Goal: Information Seeking & Learning: Learn about a topic

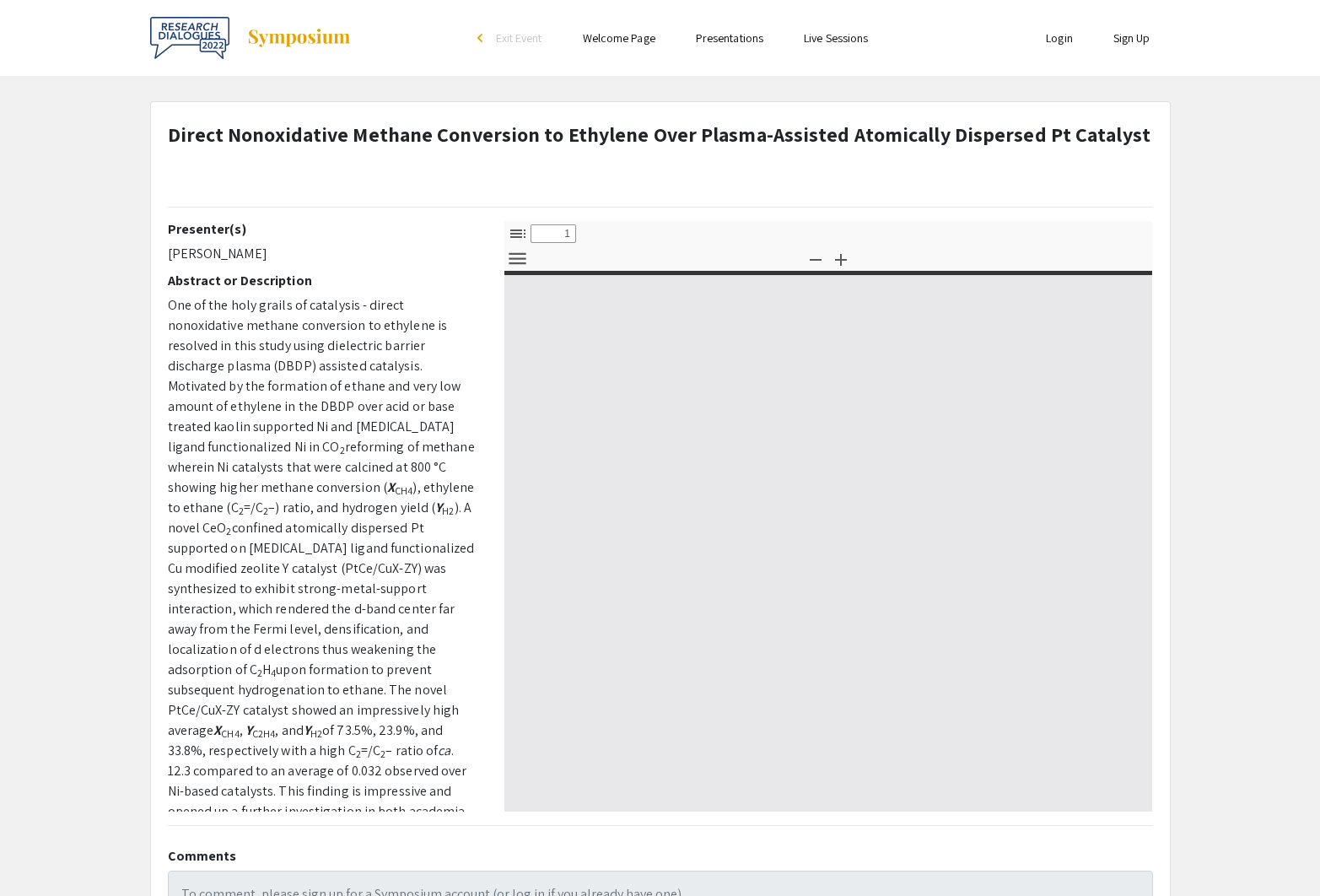
select select "custom"
type input "0"
select select "custom"
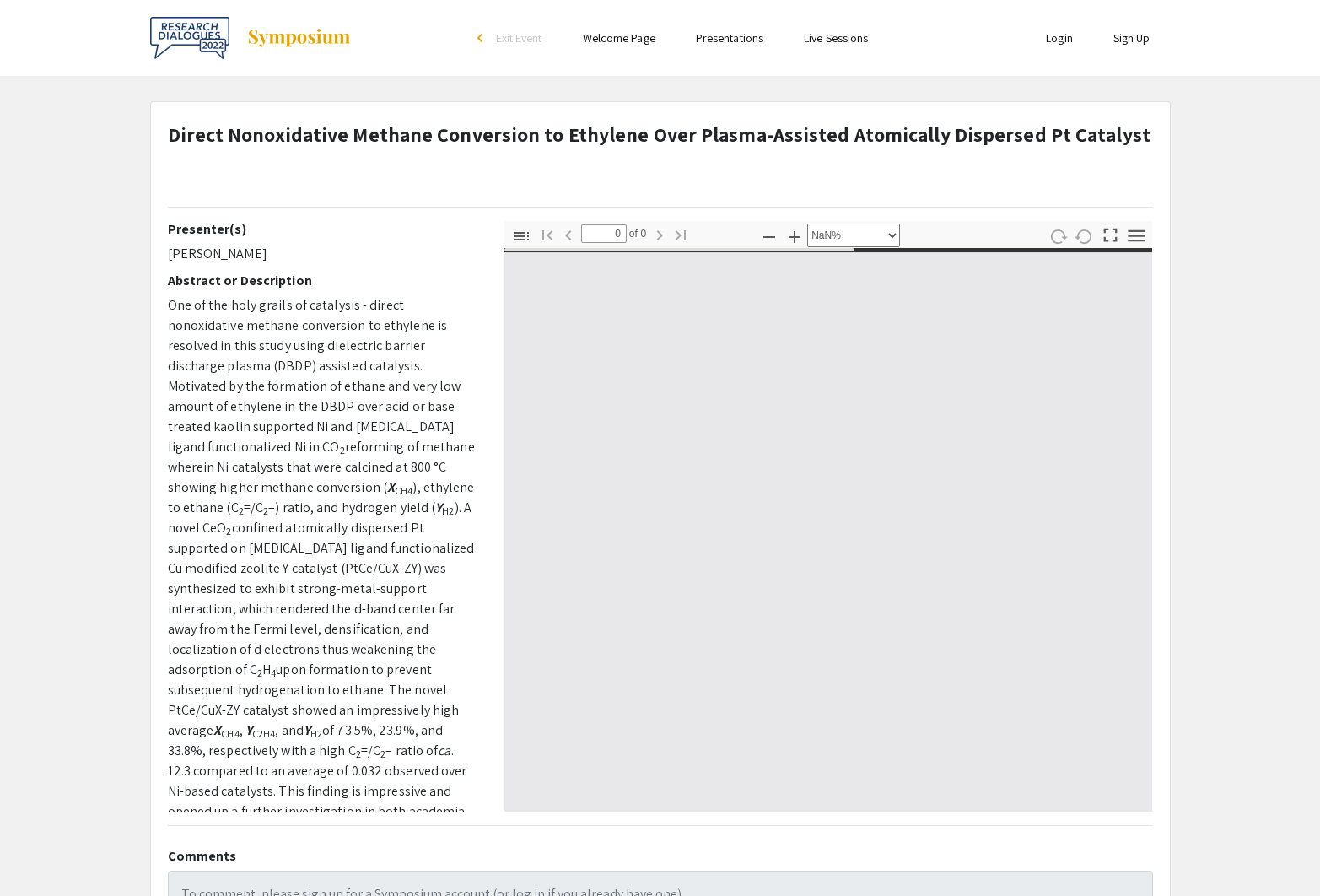
type input "1"
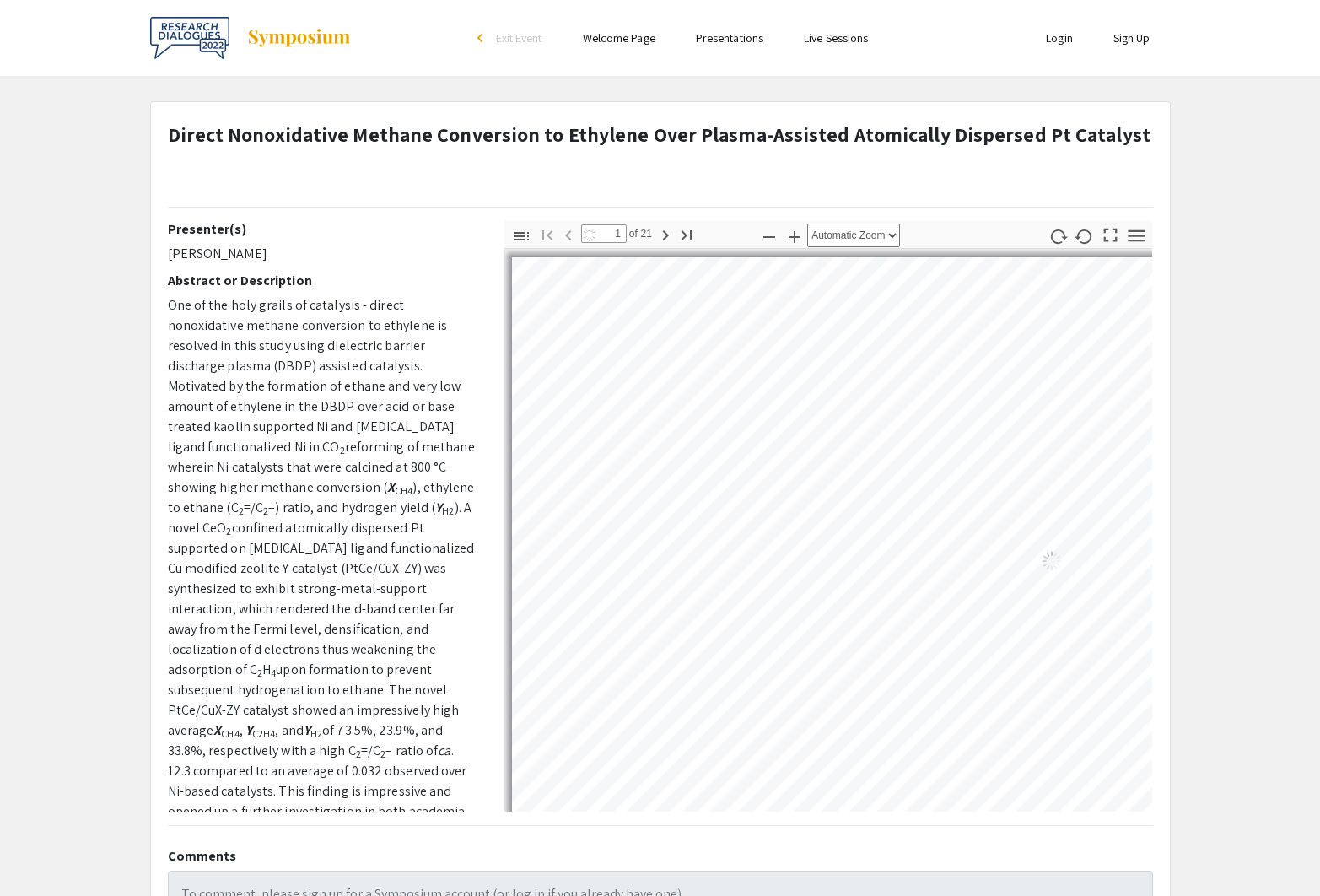
select select "auto"
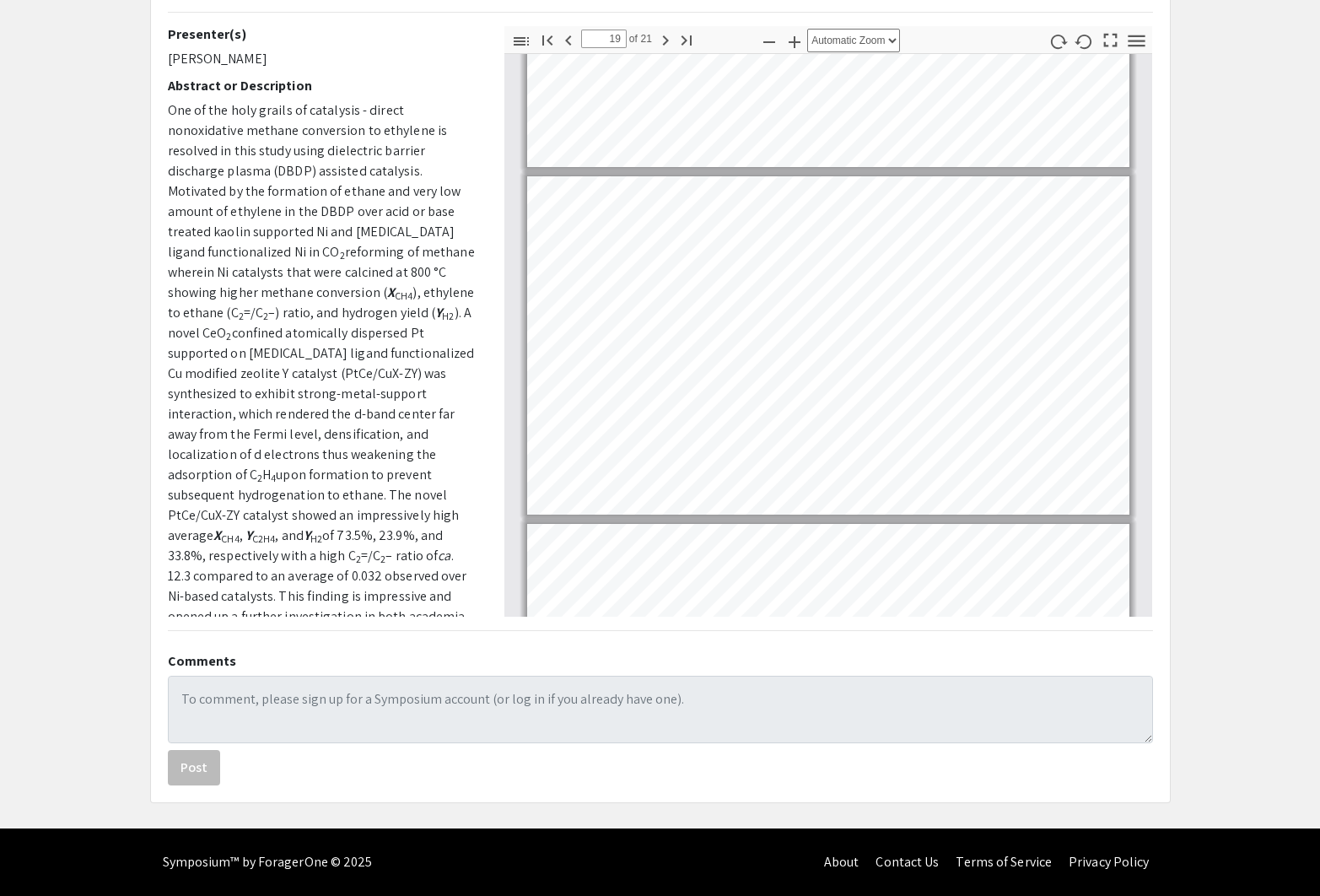
scroll to position [6150, 0]
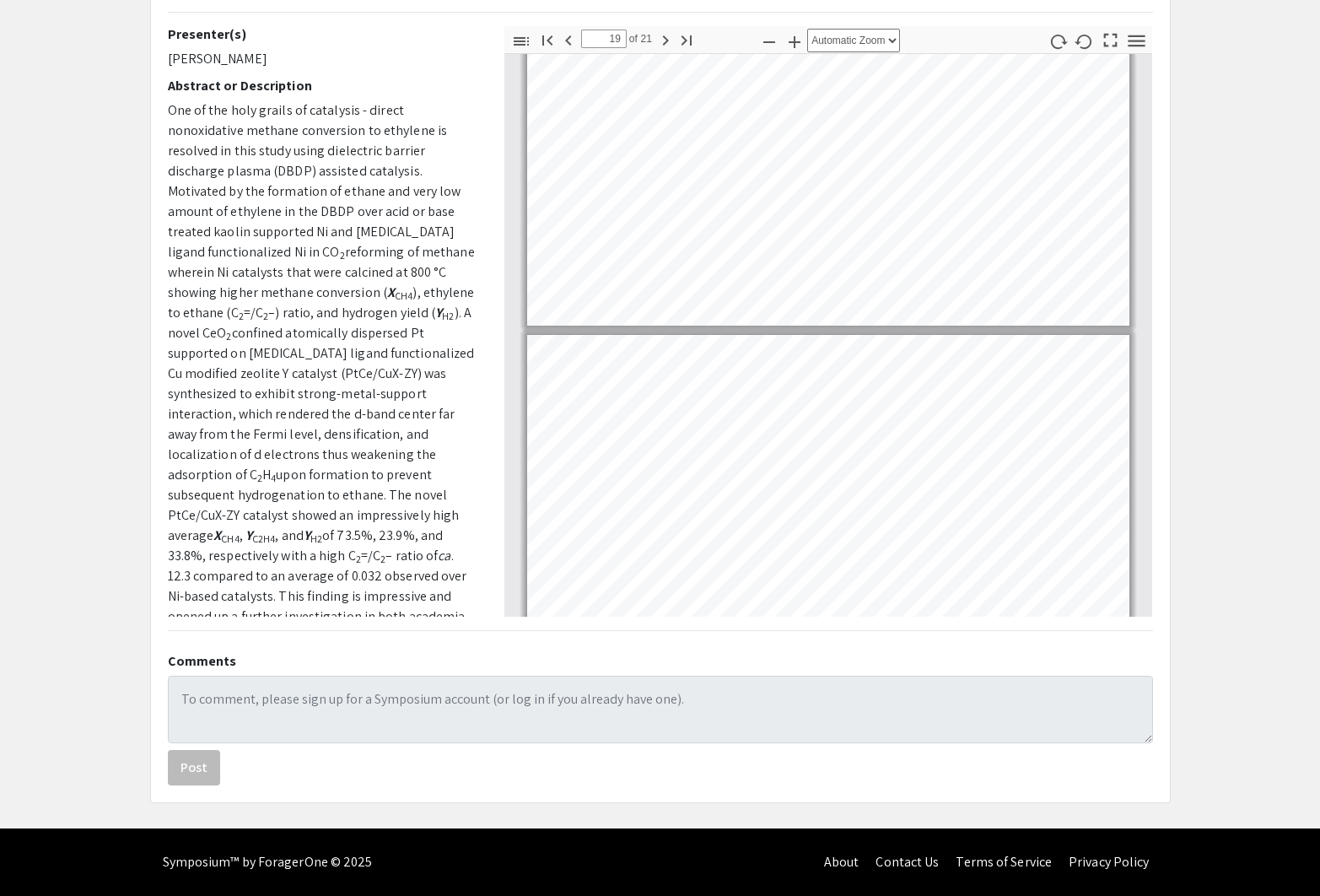
type input "18"
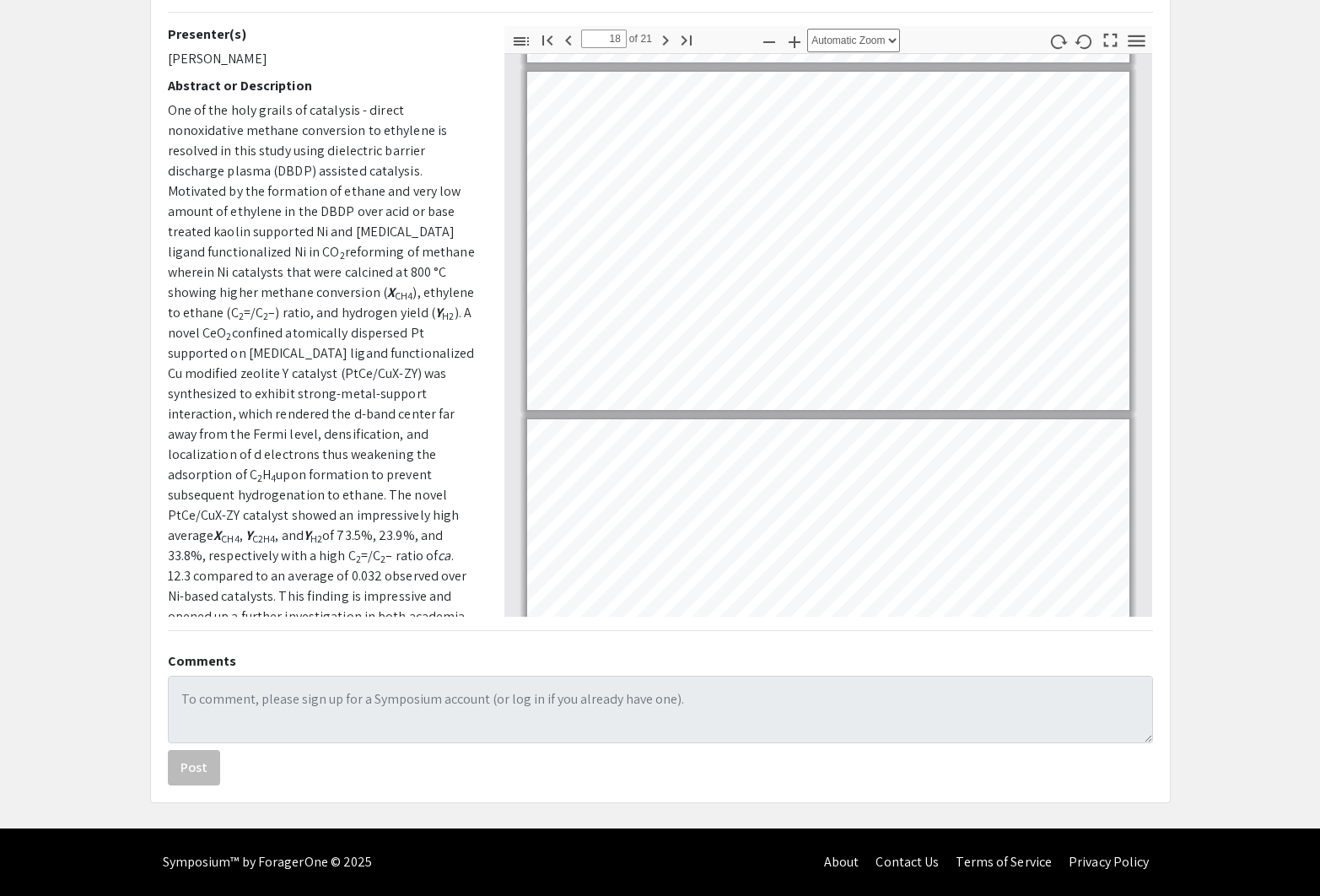
scroll to position [0, 0]
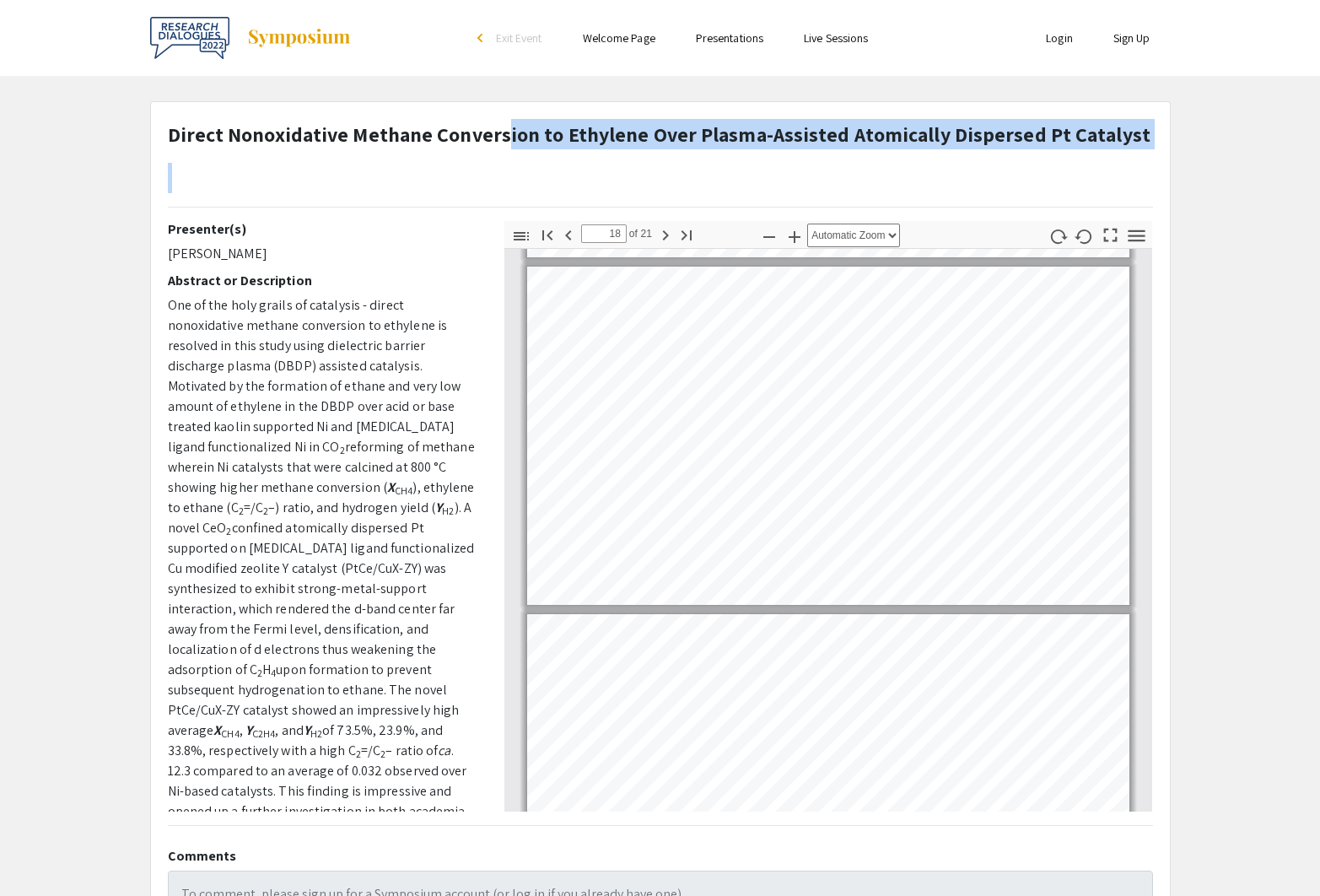
drag, startPoint x: 166, startPoint y: 132, endPoint x: 520, endPoint y: 124, distance: 354.1
click at [519, 124] on div "Direct Nonoxidative Methane Conversion to Ethylene Over Plasma-Assisted Atomica…" at bounding box center [660, 170] width 1010 height 102
drag, startPoint x: 520, startPoint y: 124, endPoint x: 742, endPoint y: 123, distance: 222.0
click at [735, 122] on strong "Direct Nonoxidative Methane Conversion to Ethylene Over Plasma-Assisted Atomica…" at bounding box center [659, 134] width 983 height 27
click at [1124, 148] on p "Direct Nonoxidative Methane Conversion to Ethylene Over Plasma-Assisted Atomica…" at bounding box center [659, 133] width 983 height 30
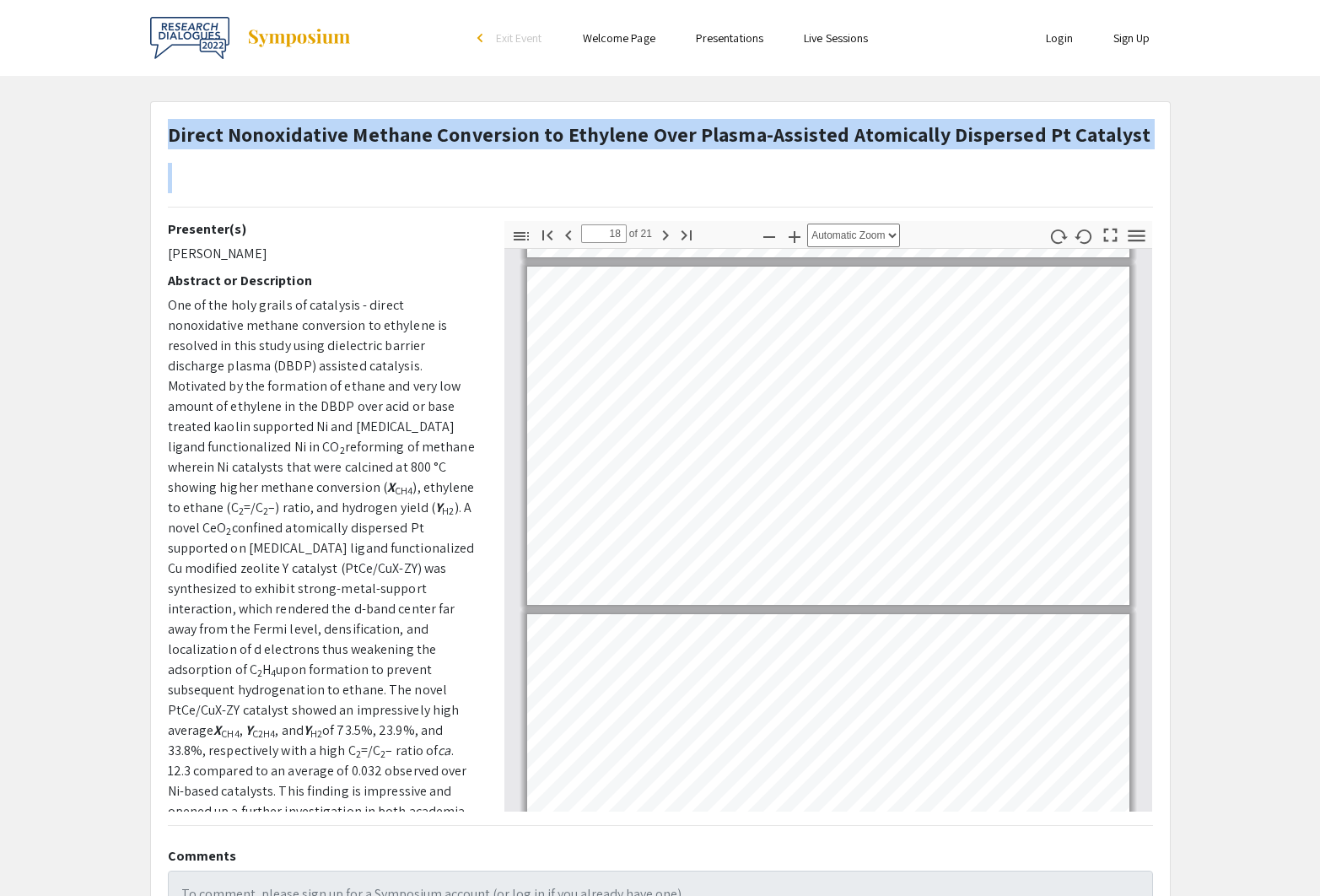
drag, startPoint x: 1128, startPoint y: 135, endPoint x: 171, endPoint y: 131, distance: 957.0
click at [171, 131] on div "Direct Nonoxidative Methane Conversion to Ethylene Over Plasma-Assisted Atomica…" at bounding box center [660, 170] width 1010 height 102
copy h1 "Direct Nonoxidative Methane Conversion to Ethylene Over Plasma-Assisted Atomica…"
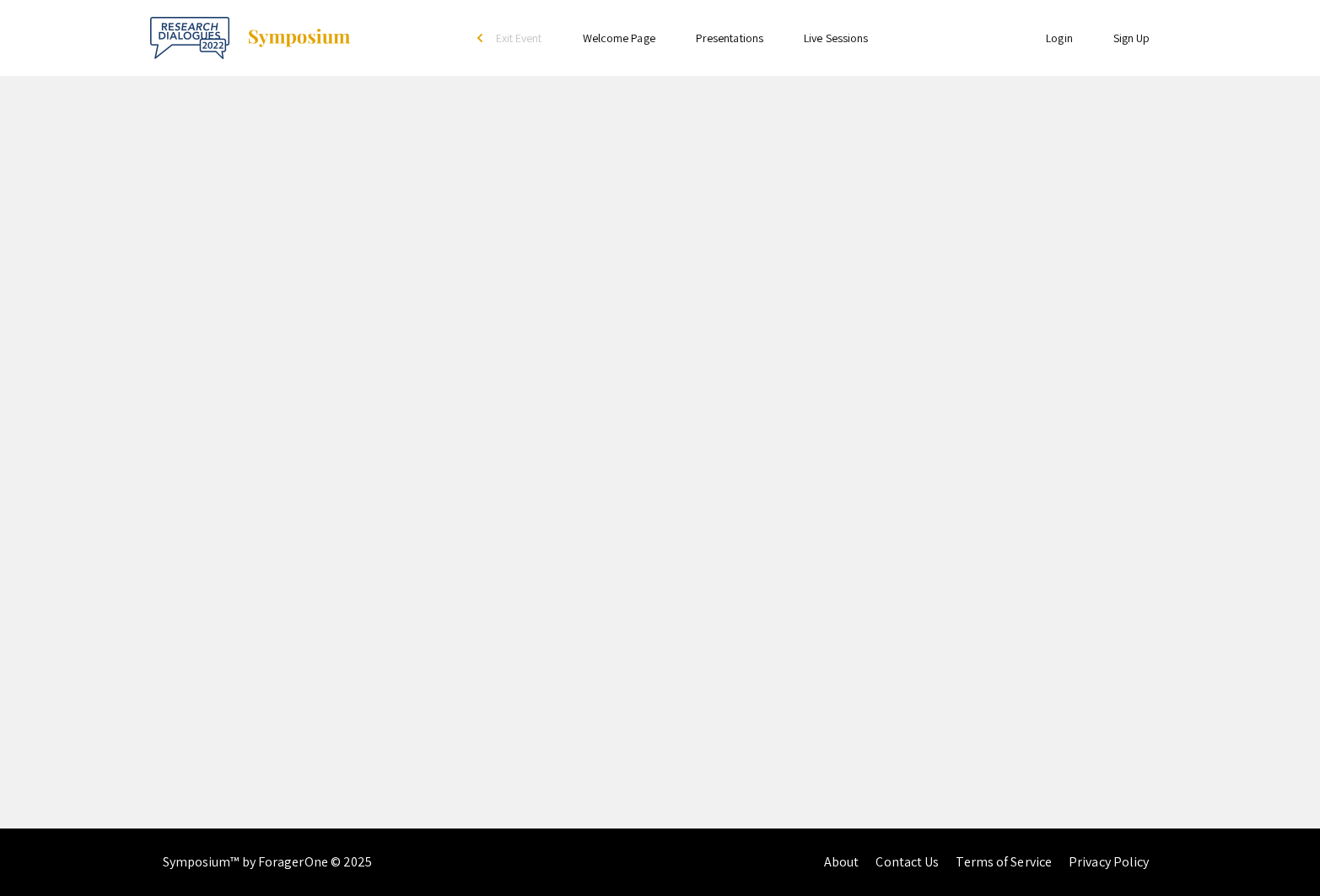
select select "custom"
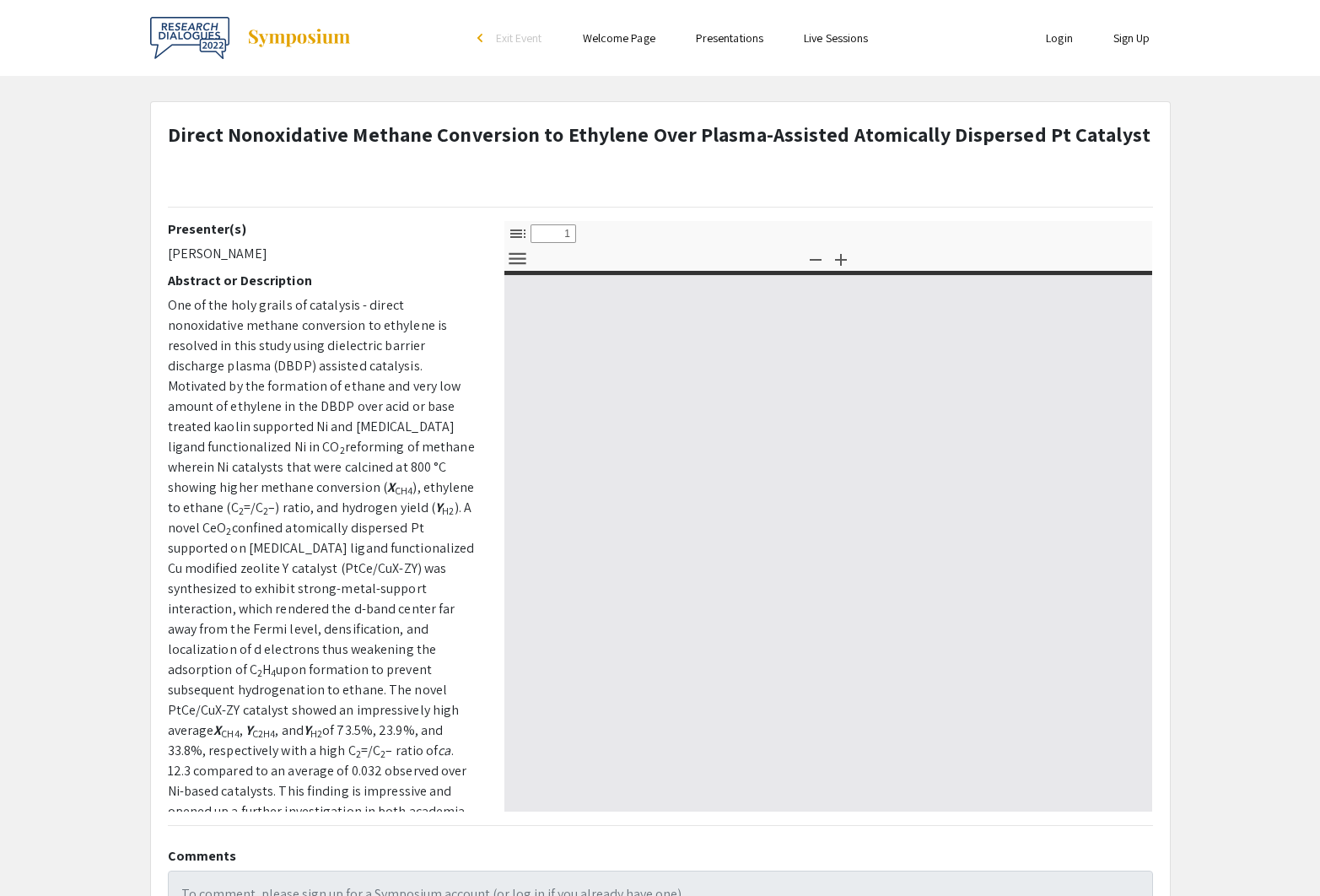
type input "0"
select select "custom"
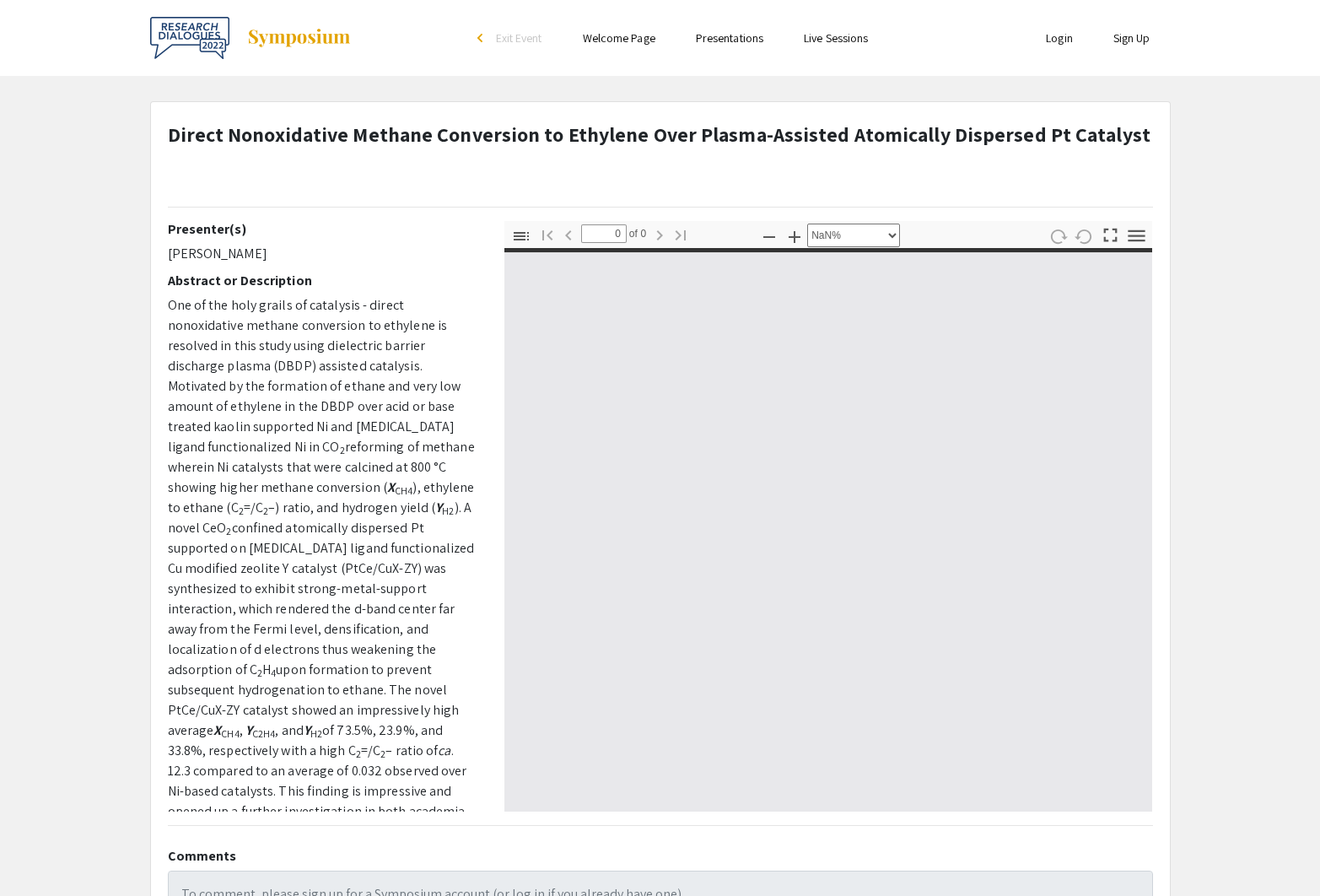
type input "1"
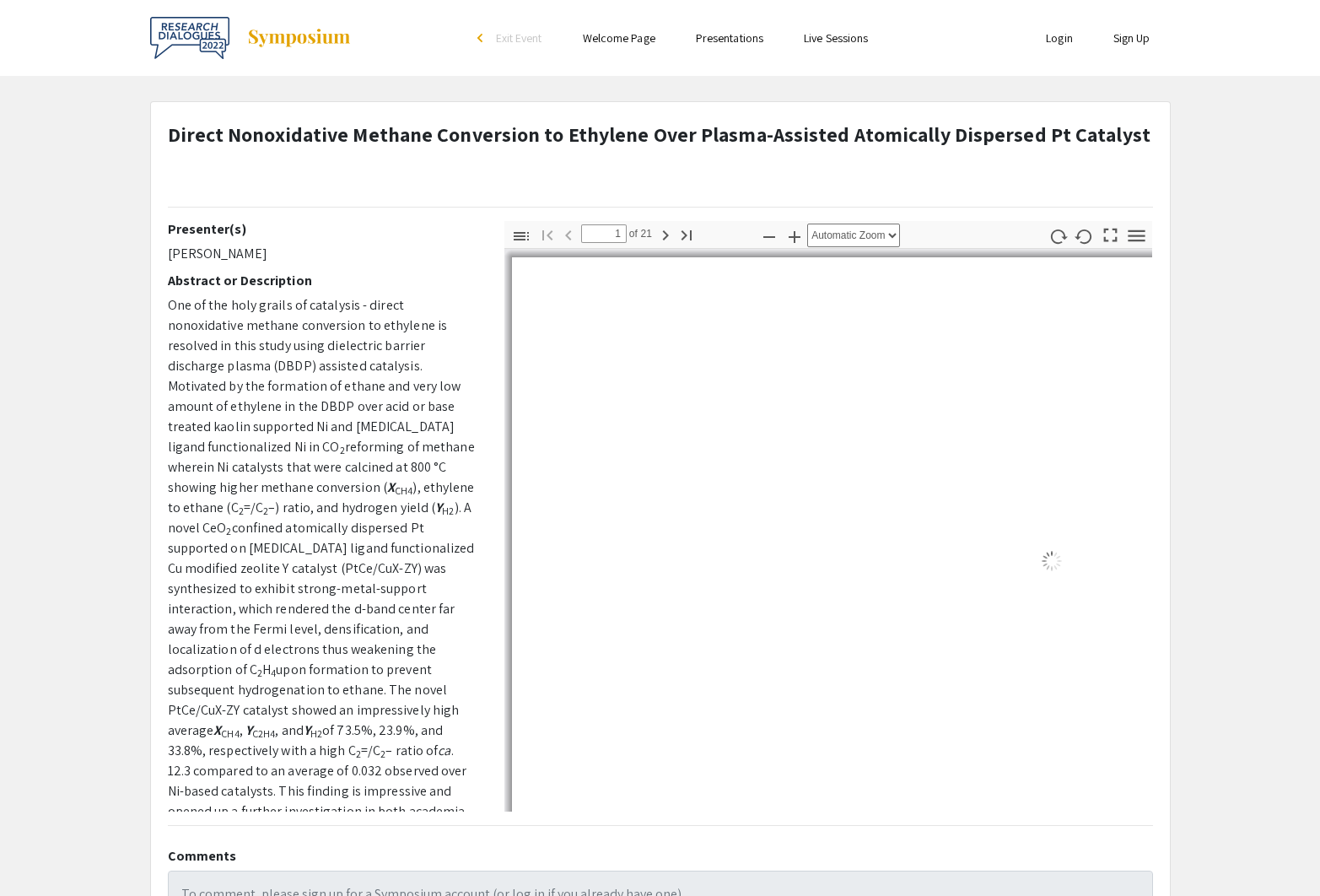
select select "auto"
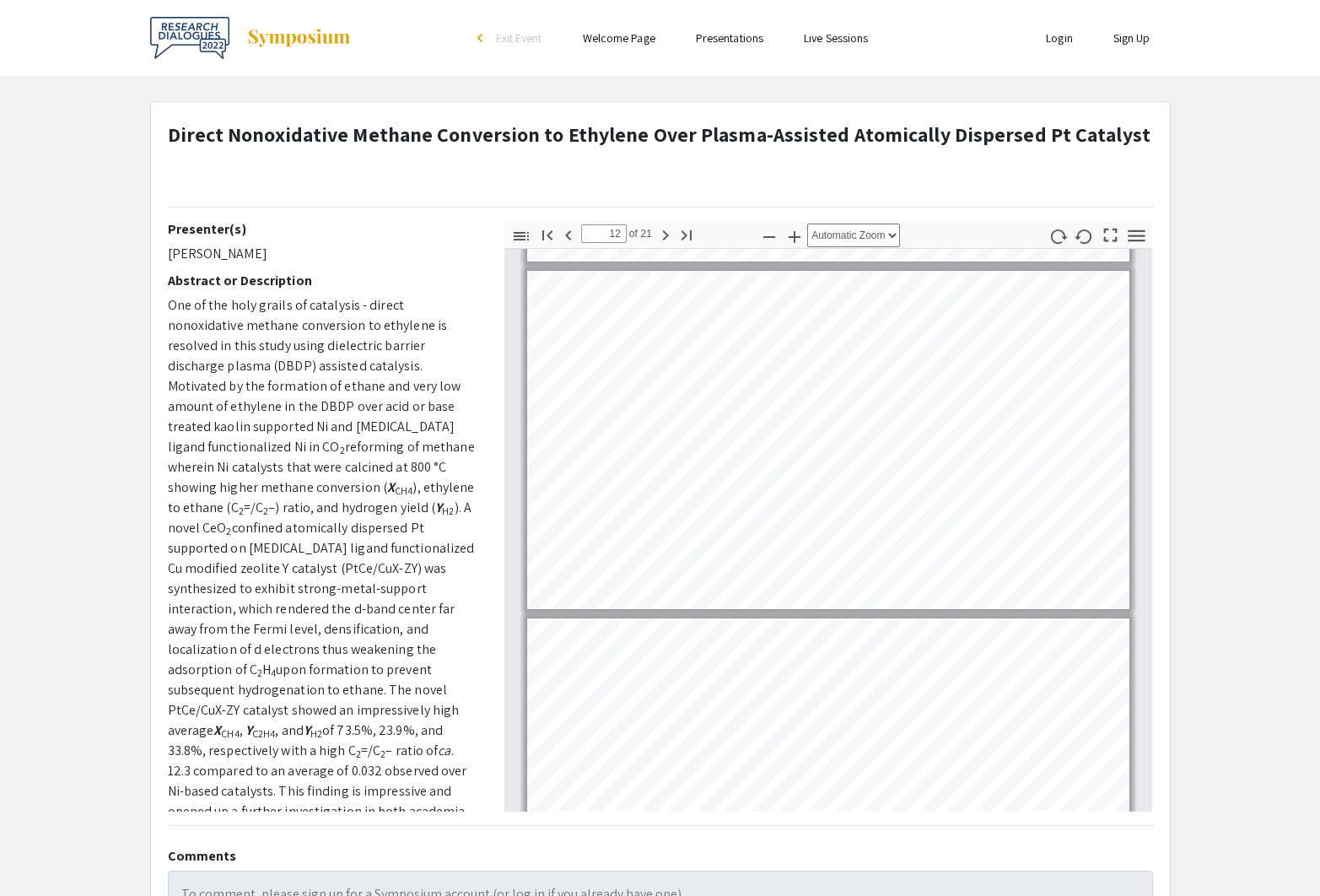
scroll to position [3545, 0]
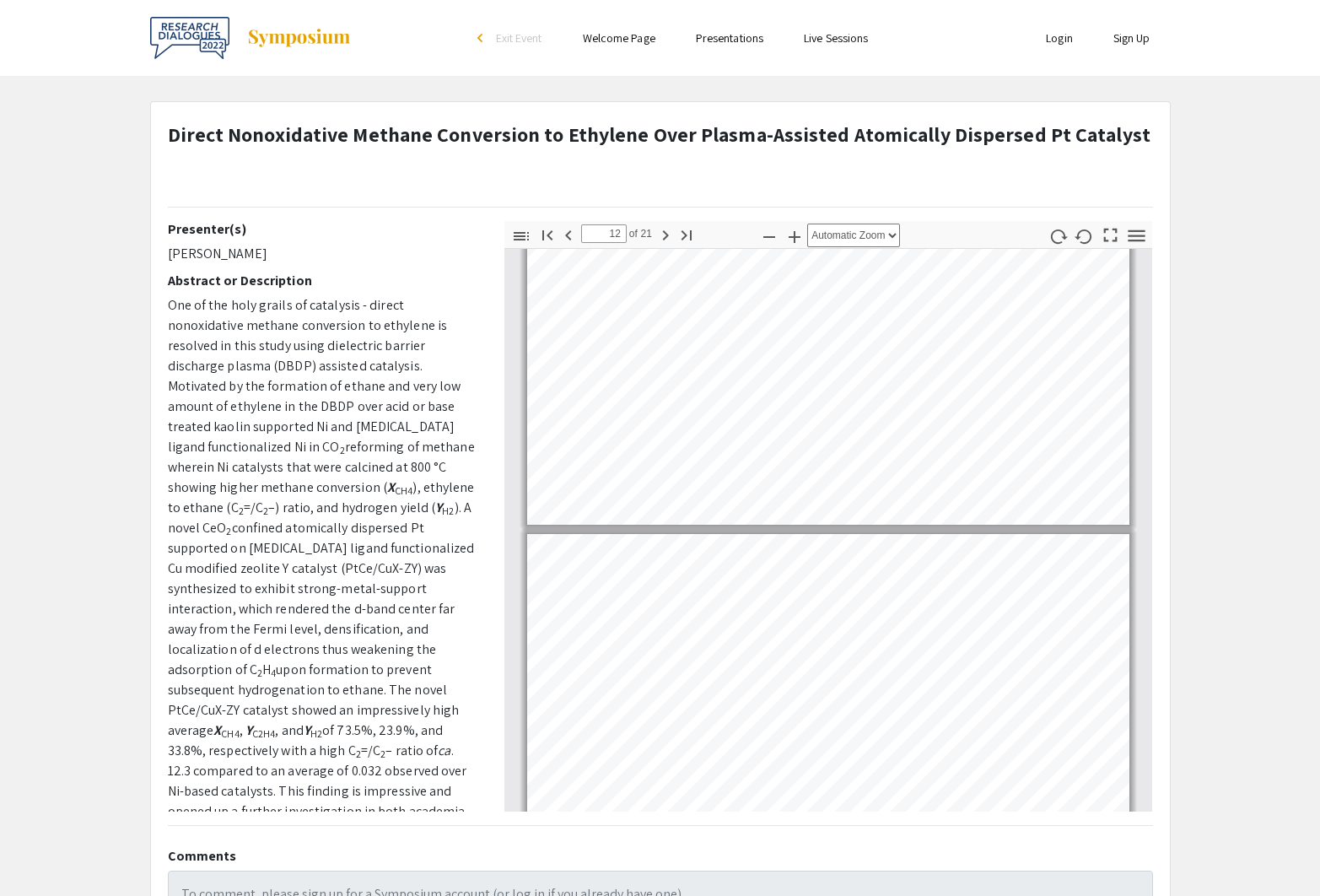
click at [1131, 248] on pdf-toggle-secondary-toolbar "Tools" at bounding box center [1136, 235] width 26 height 30
click at [1138, 235] on icon "button" at bounding box center [1136, 235] width 16 height 12
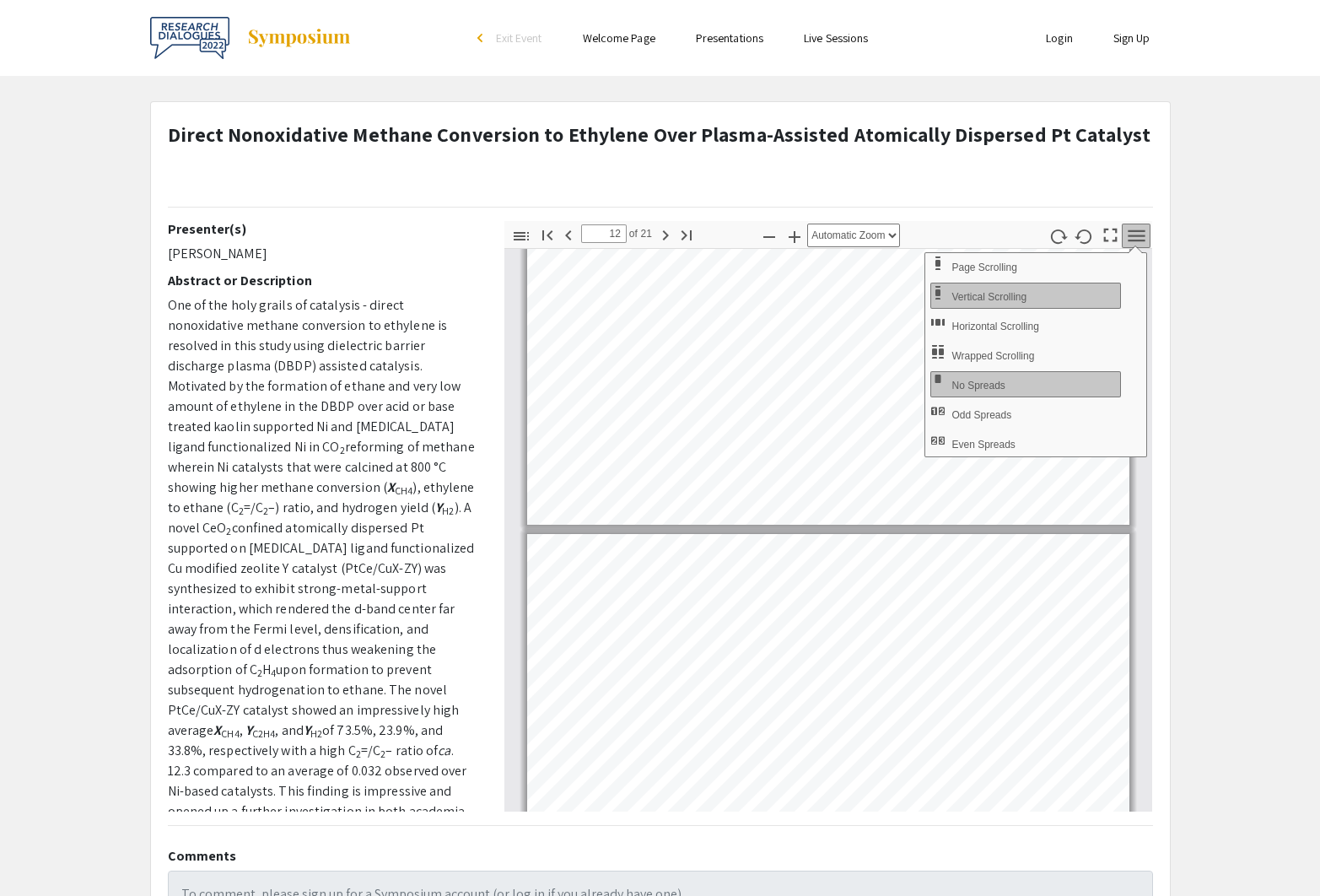
click at [886, 187] on p at bounding box center [659, 177] width 983 height 30
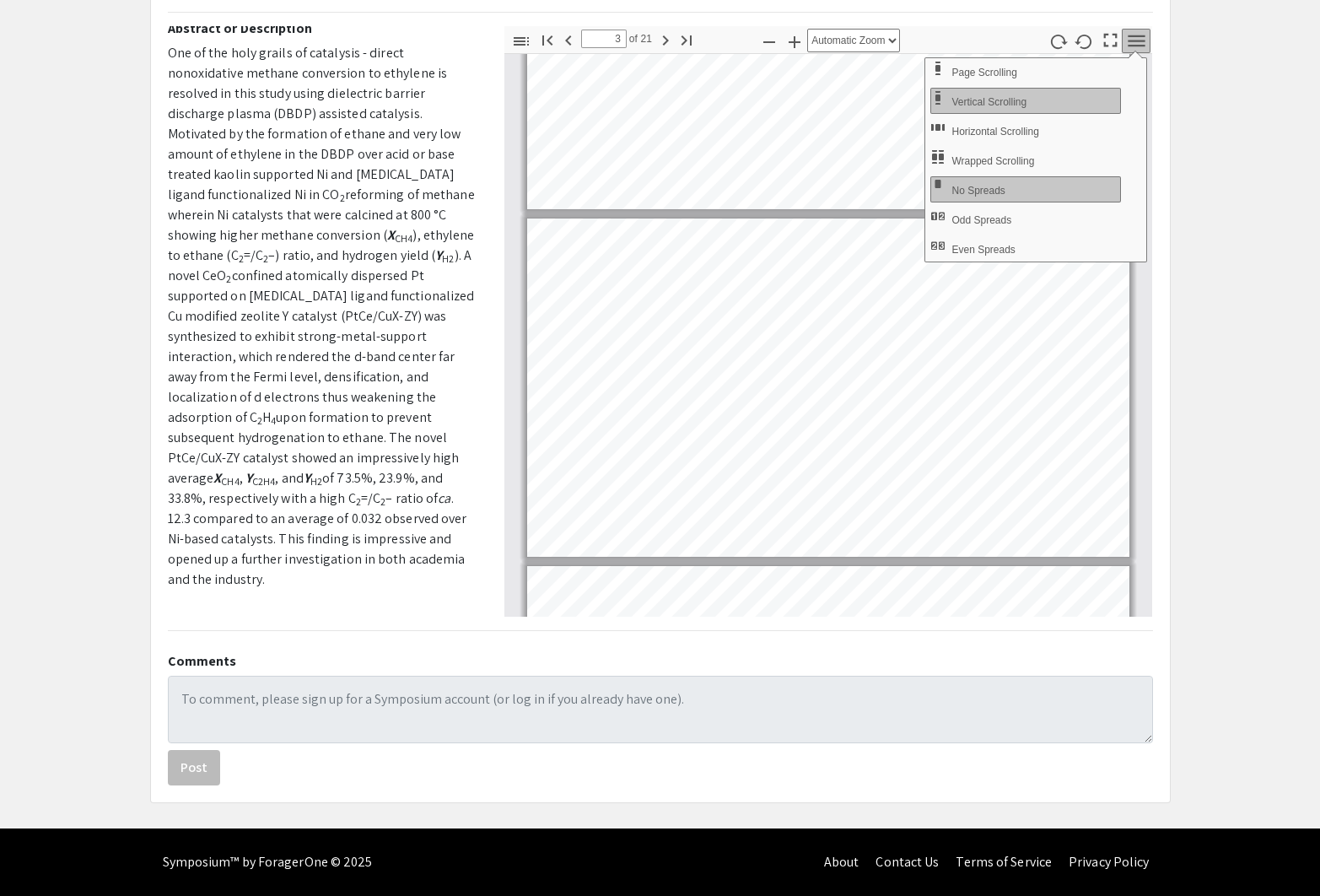
scroll to position [417, 0]
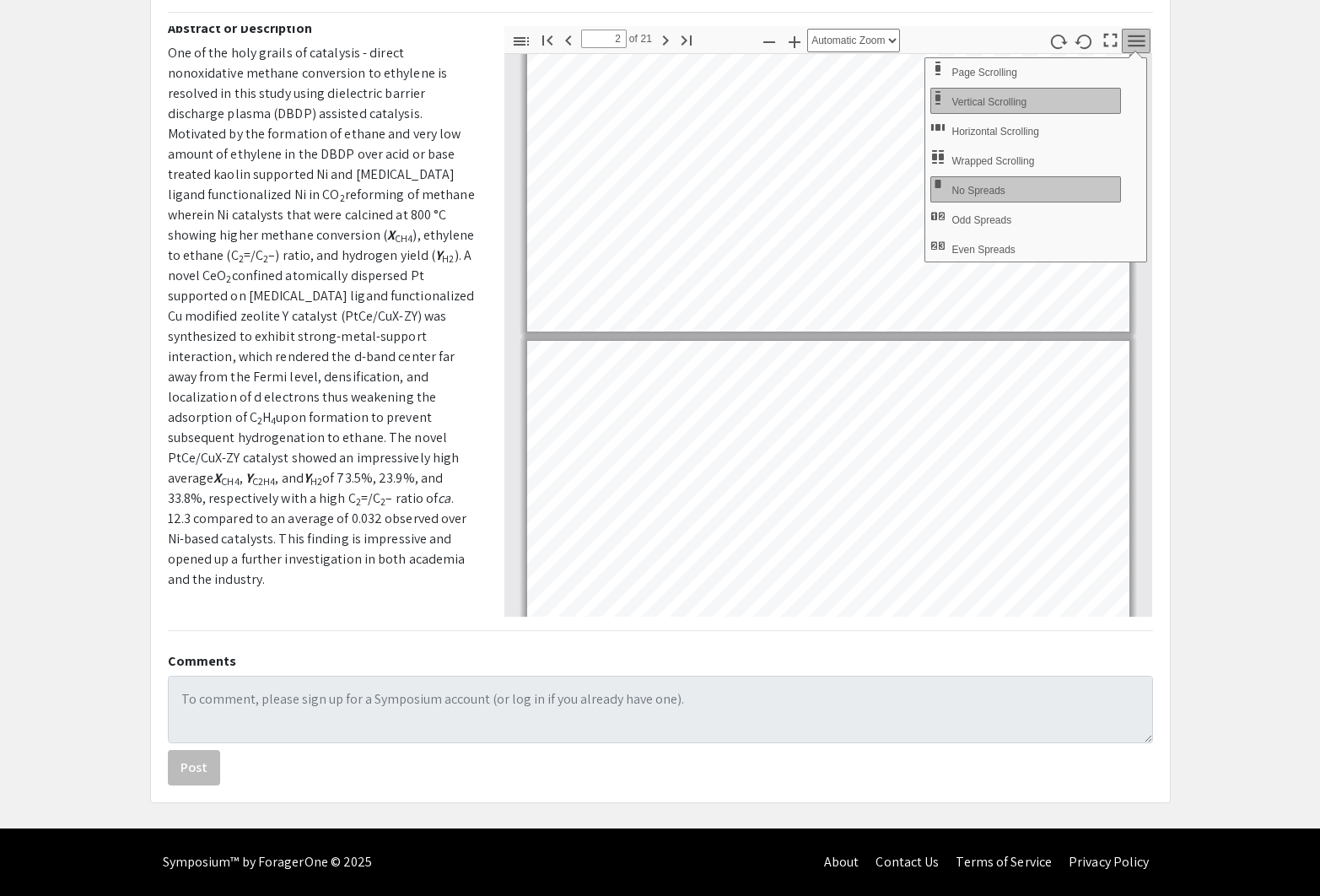
type input "1"
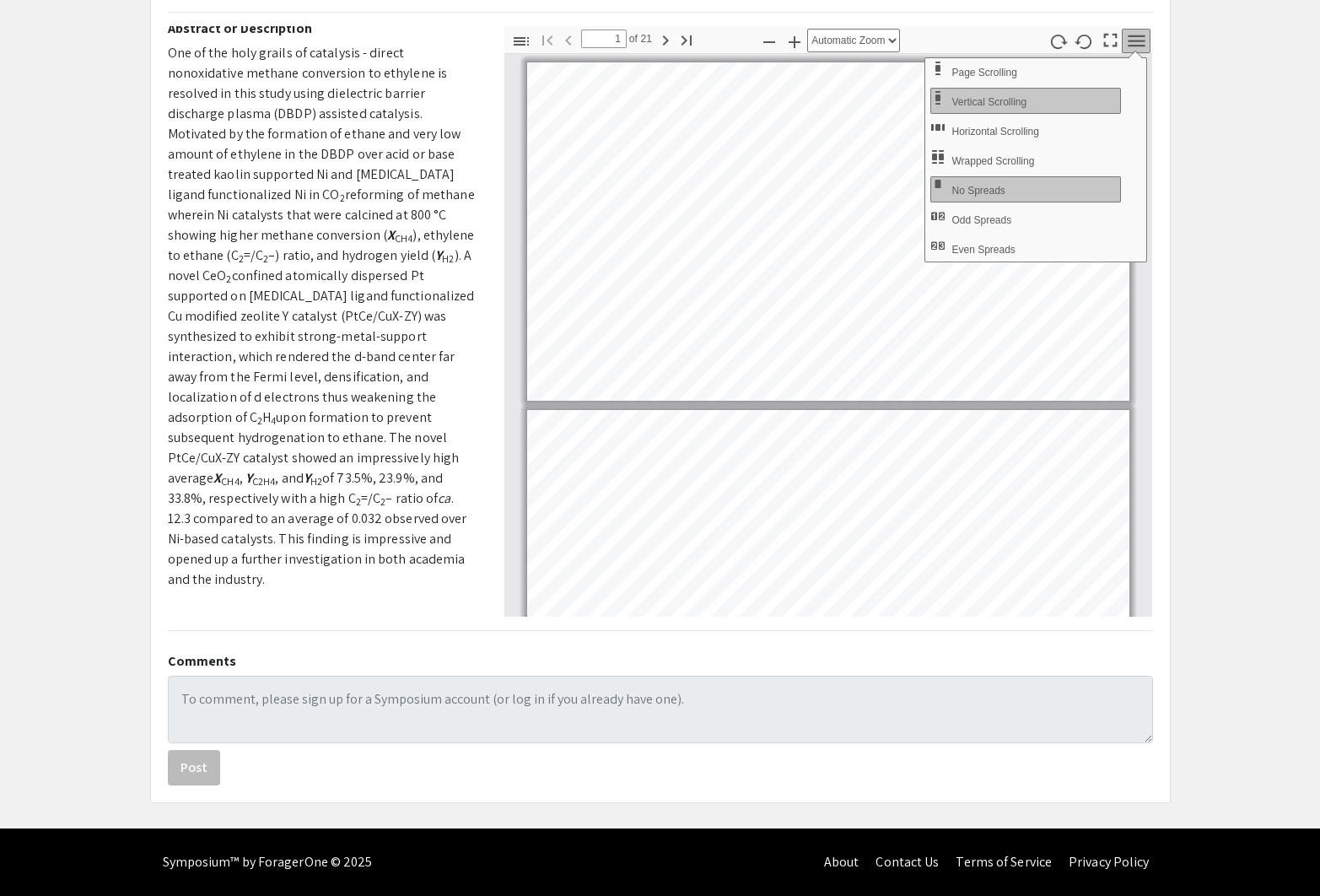
scroll to position [0, 0]
